Goal: Task Accomplishment & Management: Use online tool/utility

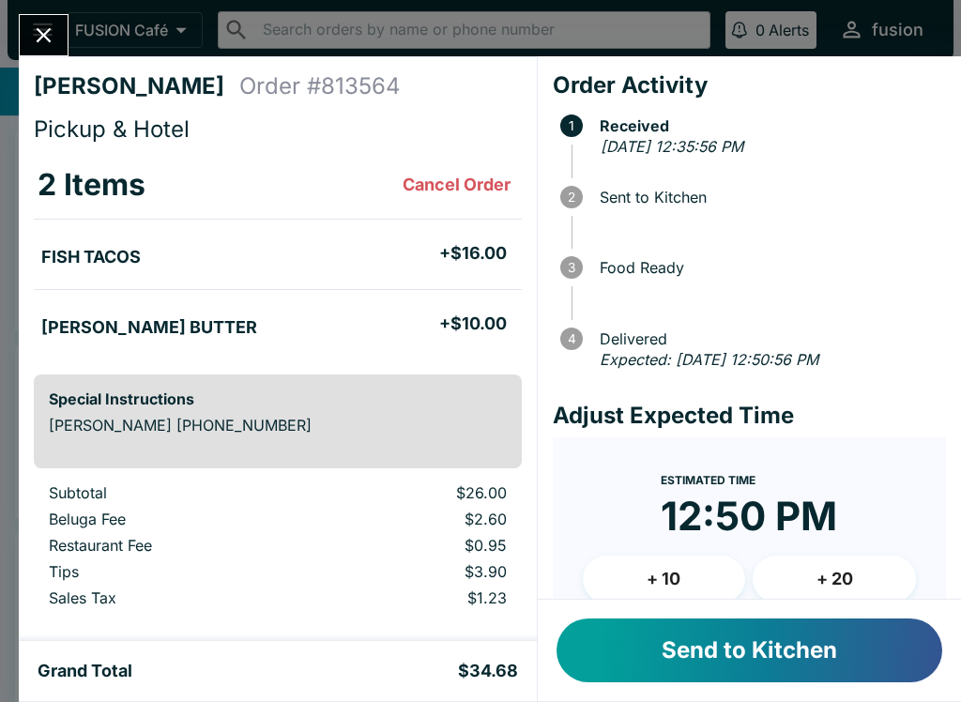
click at [44, 45] on icon "Close" at bounding box center [43, 35] width 25 height 25
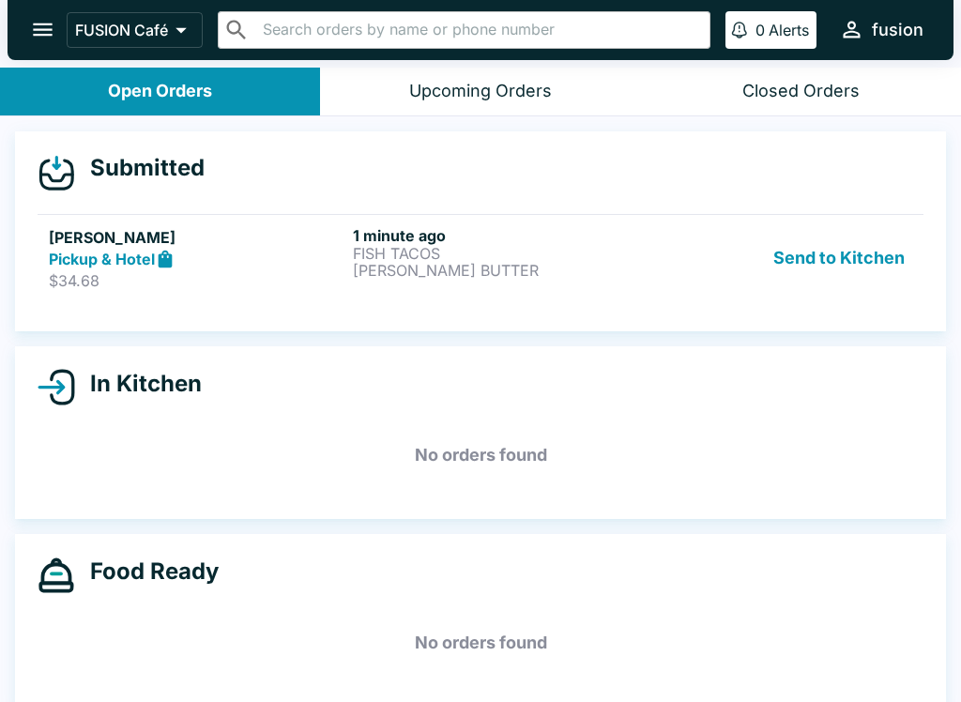
click at [823, 237] on button "Send to Kitchen" at bounding box center [839, 258] width 146 height 65
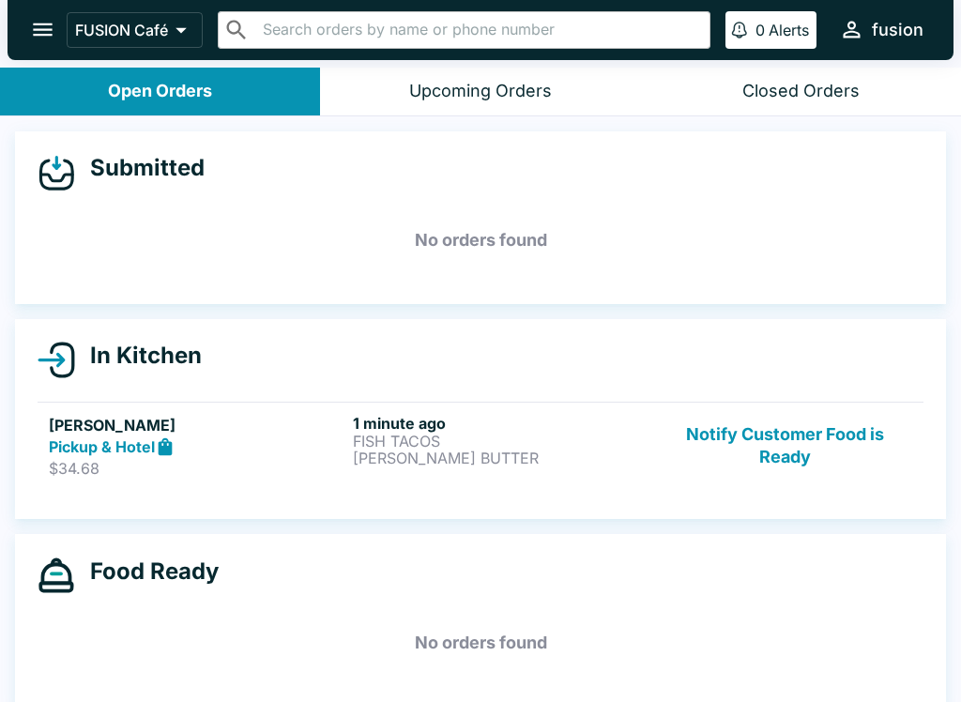
click at [381, 422] on h6 "1 minute ago" at bounding box center [501, 423] width 297 height 19
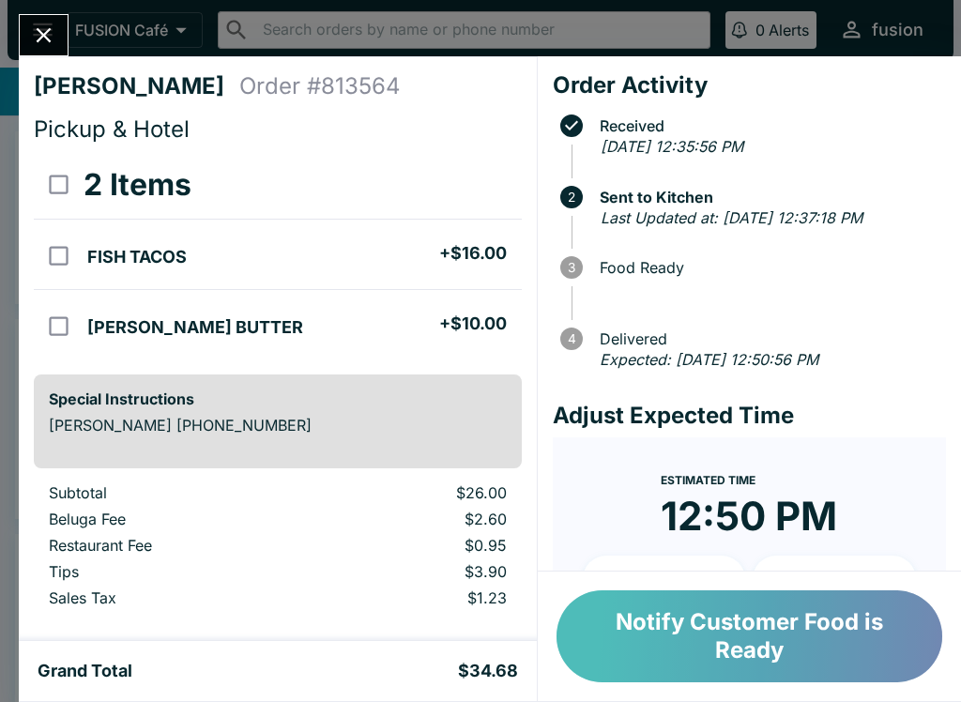
click at [630, 643] on button "Notify Customer Food is Ready" at bounding box center [750, 637] width 386 height 92
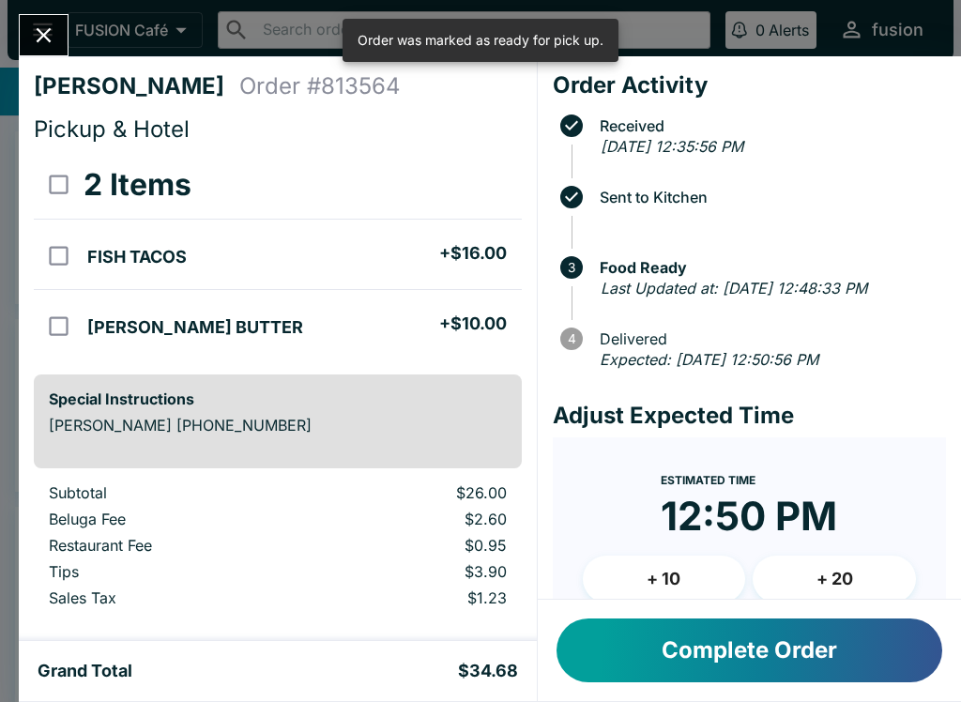
click at [48, 49] on button "Close" at bounding box center [44, 35] width 48 height 40
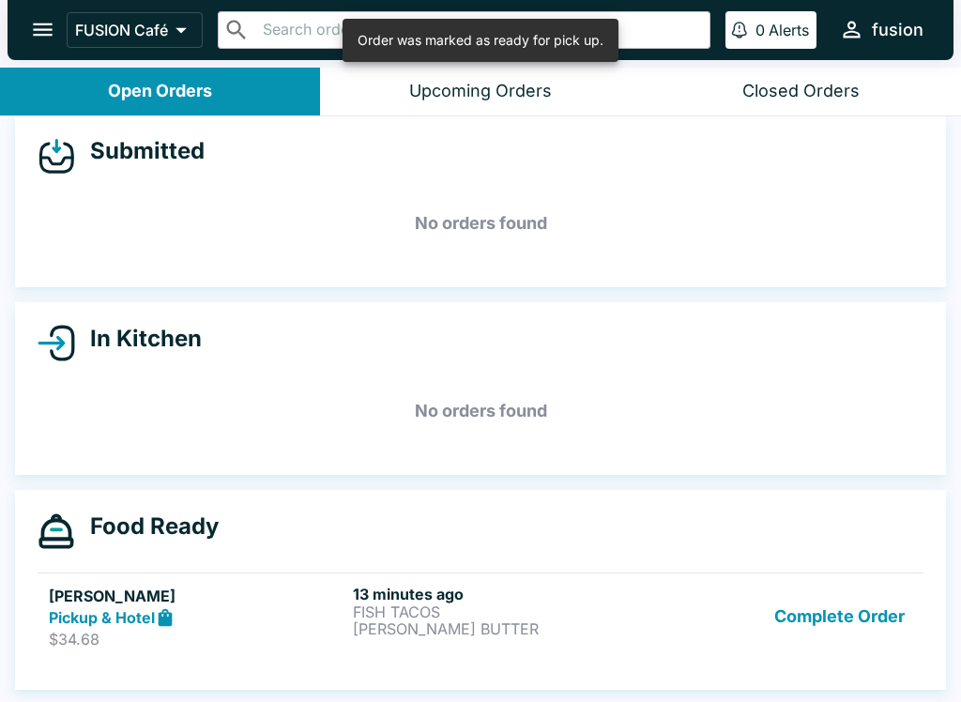
scroll to position [17, 0]
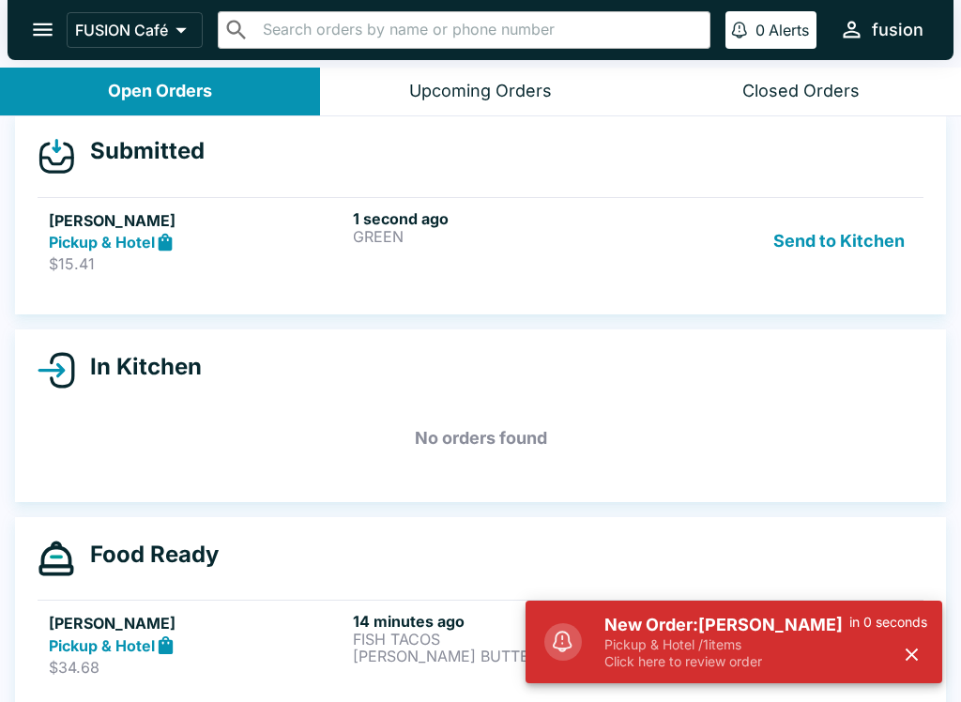
click at [107, 252] on div "Pickup & Hotel" at bounding box center [197, 243] width 297 height 22
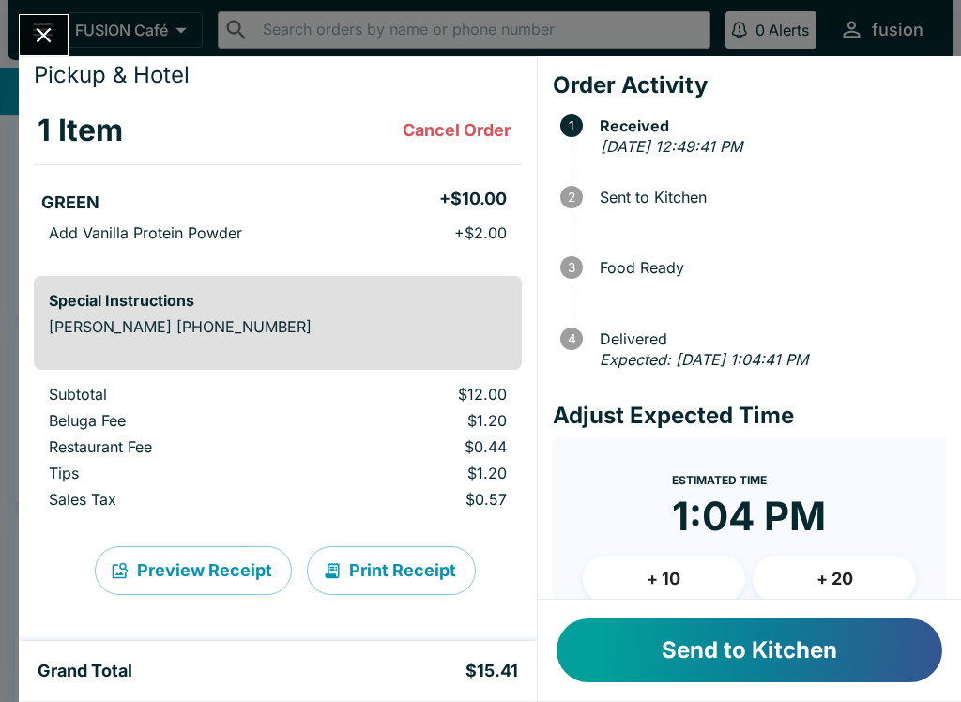
scroll to position [54, 0]
click at [49, 32] on icon "Close" at bounding box center [44, 35] width 15 height 15
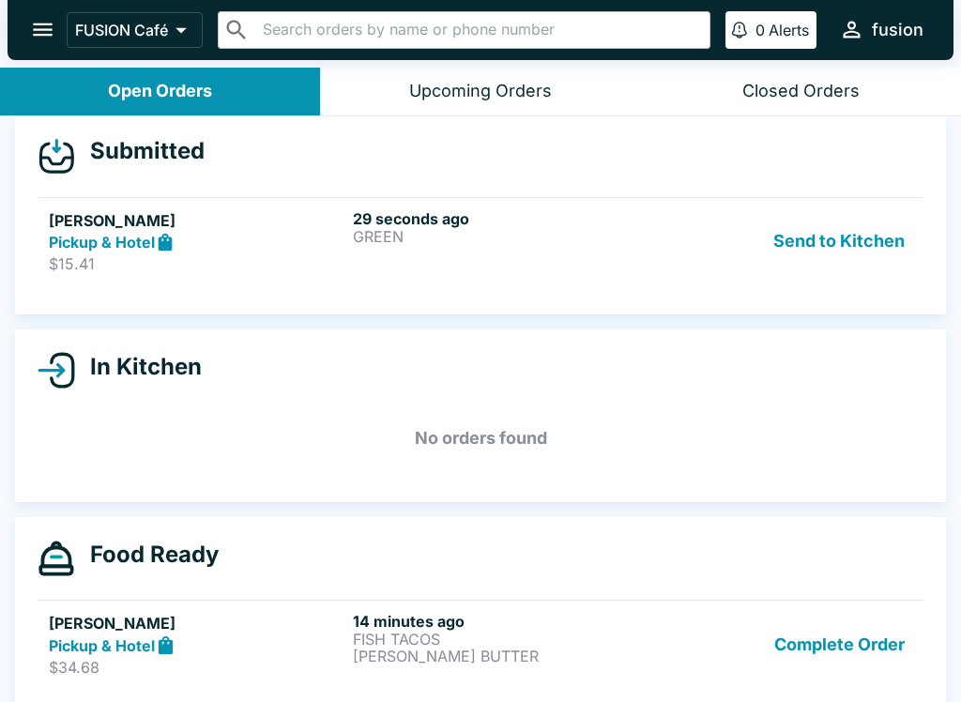
click at [838, 237] on button "Send to Kitchen" at bounding box center [839, 241] width 146 height 65
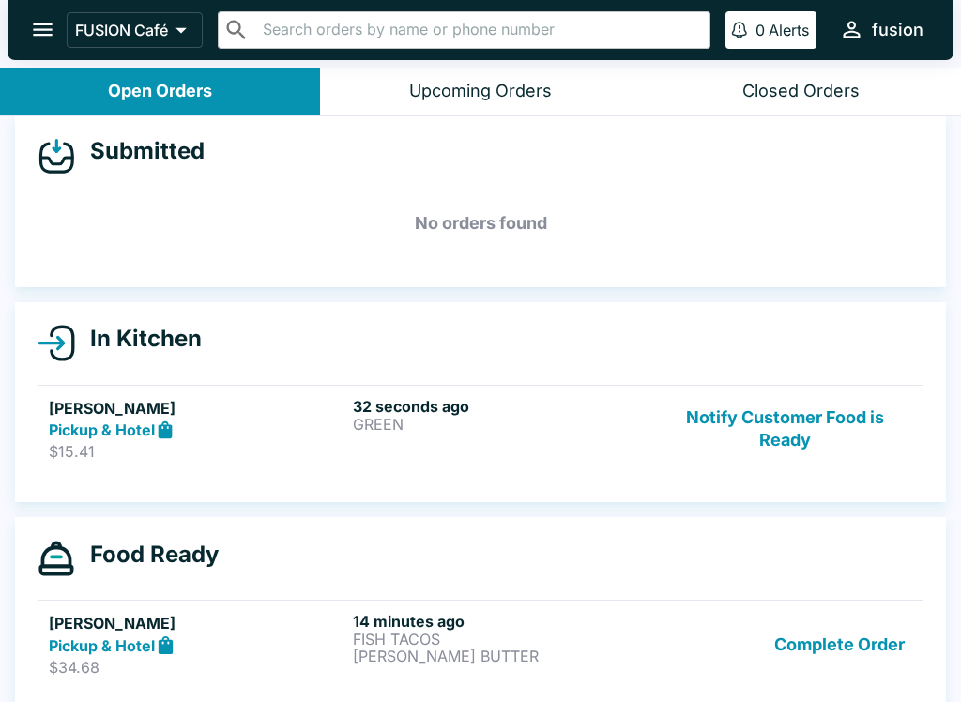
click at [817, 640] on button "Complete Order" at bounding box center [840, 644] width 146 height 65
